Goal: Information Seeking & Learning: Learn about a topic

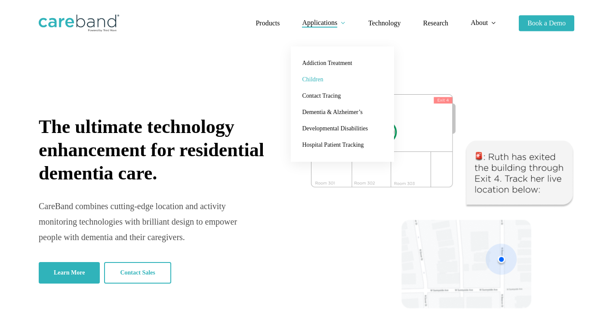
click at [316, 82] on span "Children" at bounding box center [312, 79] width 21 height 6
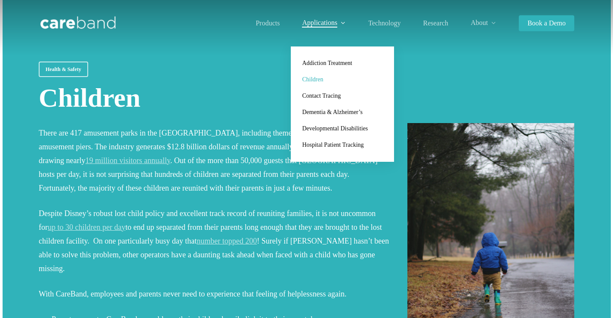
click at [308, 82] on span "Children" at bounding box center [312, 79] width 21 height 6
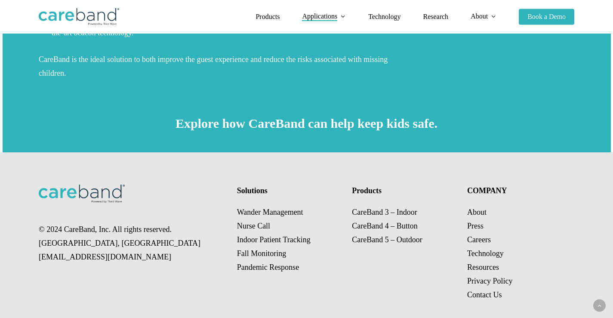
scroll to position [358, 0]
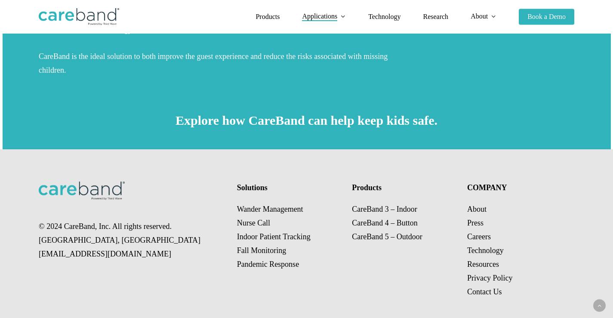
click at [266, 202] on p "Wander Management Nurse Call Indoor Patient Tracking Fall Monitoring Pandemic R…" at bounding box center [289, 236] width 104 height 69
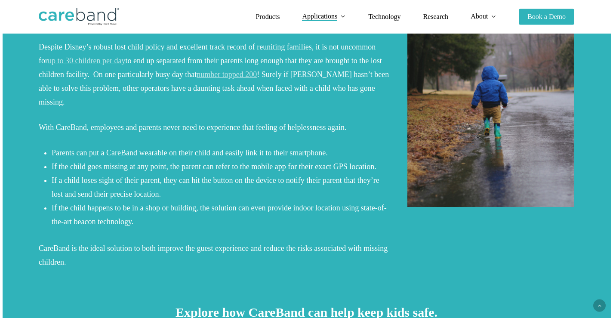
scroll to position [0, 0]
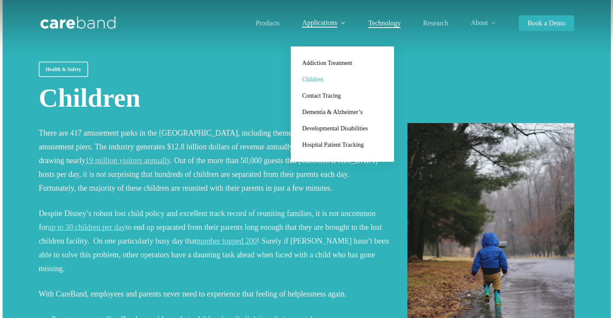
click at [379, 24] on span "Technology" at bounding box center [384, 22] width 32 height 7
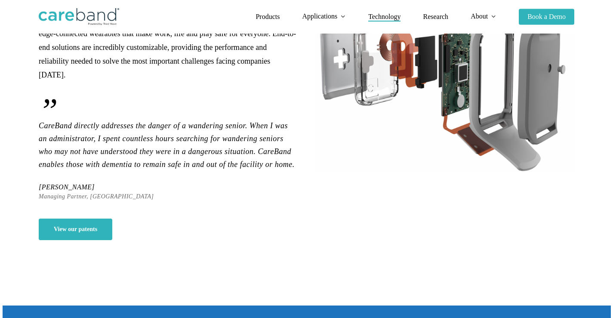
scroll to position [141, 0]
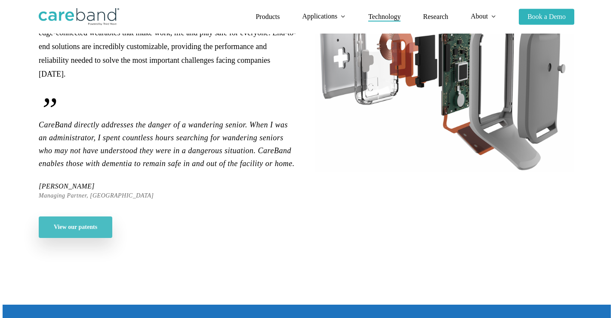
click at [99, 216] on link "View our patents" at bounding box center [76, 226] width 74 height 21
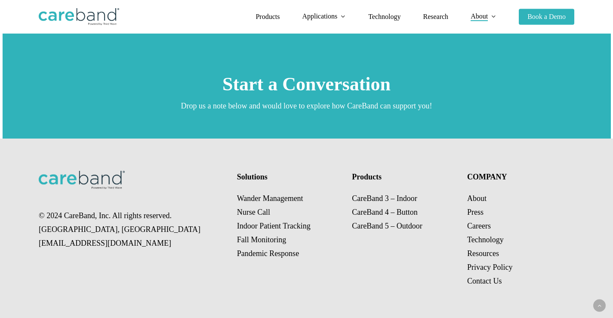
scroll to position [1561, 0]
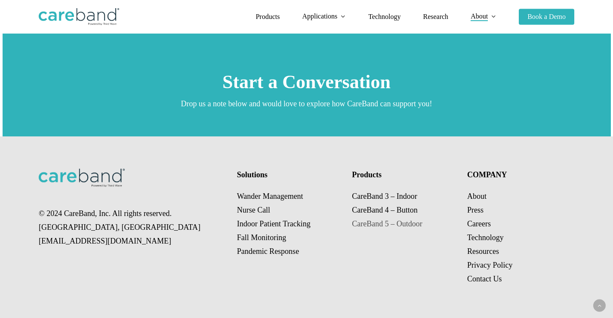
click at [375, 227] on link "CareBand 5 – Outdoor" at bounding box center [387, 223] width 70 height 9
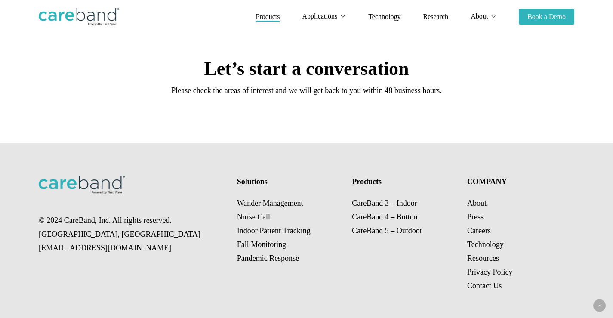
scroll to position [1725, 0]
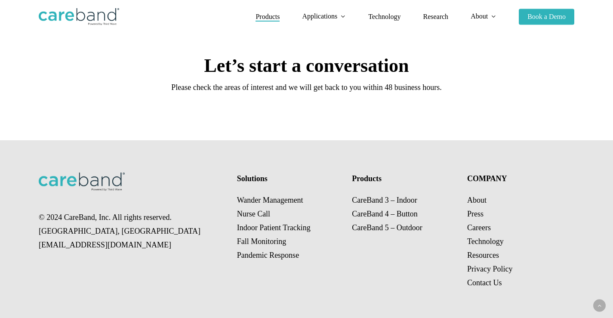
click at [283, 205] on p "Wander Management Nurse Call Indoor Patient Tracking Fall Monitoring Pandemic R…" at bounding box center [289, 227] width 104 height 69
click at [280, 204] on p "Wander Management Nurse Call Indoor Patient Tracking Fall Monitoring Pandemic R…" at bounding box center [289, 227] width 104 height 69
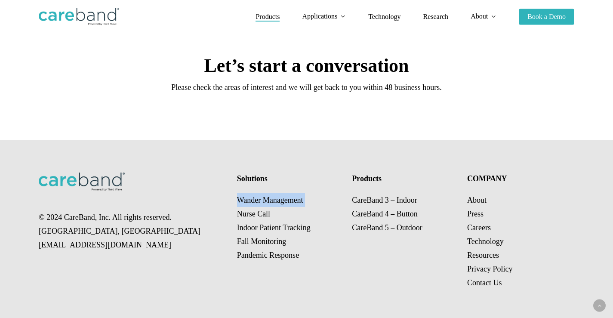
click at [280, 204] on p "Wander Management Nurse Call Indoor Patient Tracking Fall Monitoring Pandemic R…" at bounding box center [289, 227] width 104 height 69
